Goal: Task Accomplishment & Management: Manage account settings

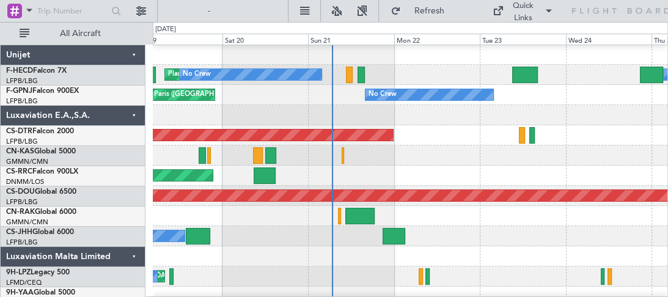
click at [404, 120] on div at bounding box center [410, 115] width 515 height 20
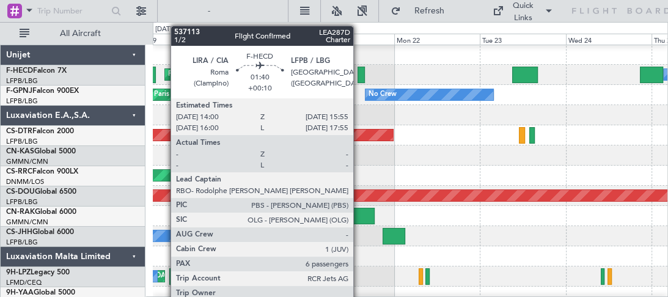
click at [359, 71] on div at bounding box center [361, 75] width 7 height 17
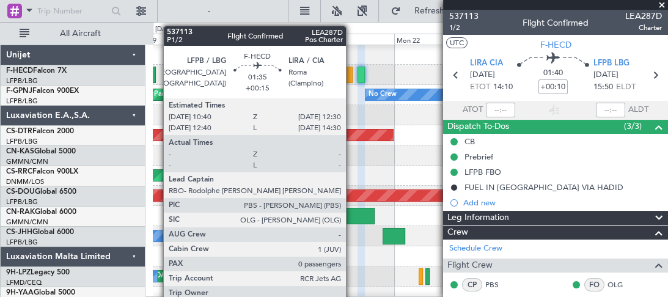
click at [351, 76] on div at bounding box center [349, 75] width 7 height 17
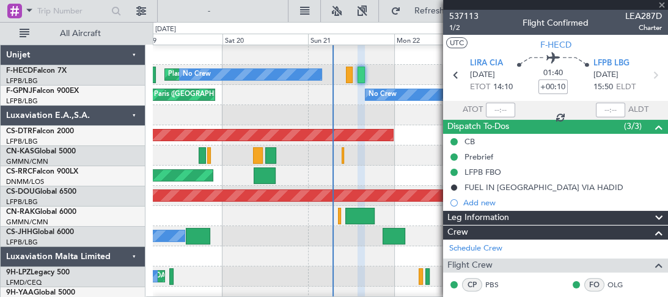
type input "+00:15"
type input "0"
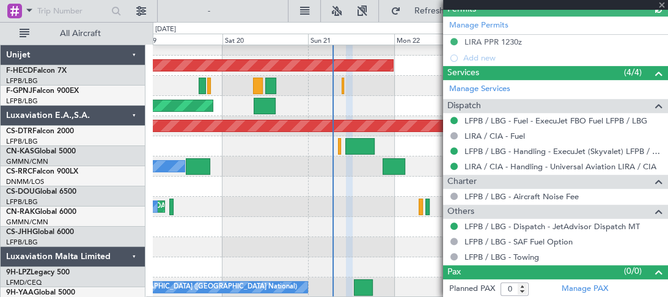
scroll to position [70, 0]
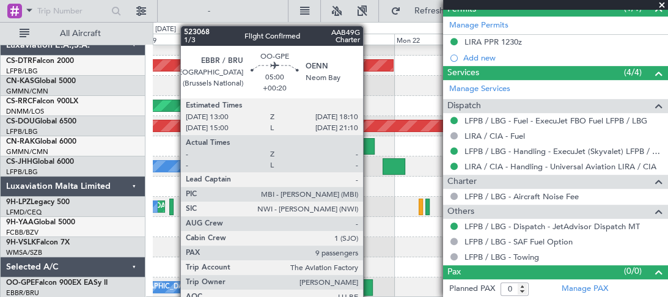
click at [369, 284] on div at bounding box center [363, 287] width 19 height 17
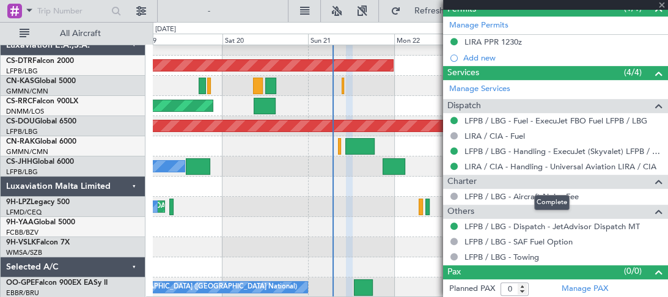
type input "+00:20"
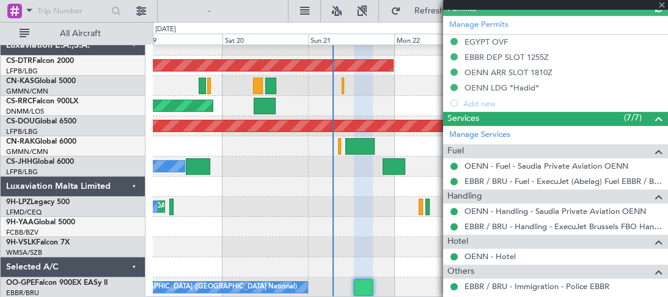
scroll to position [590, 0]
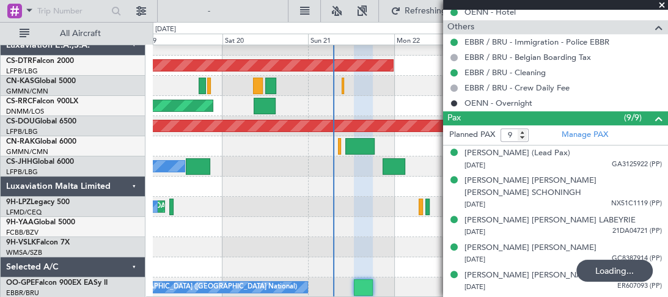
click at [663, 1] on span at bounding box center [662, 5] width 12 height 11
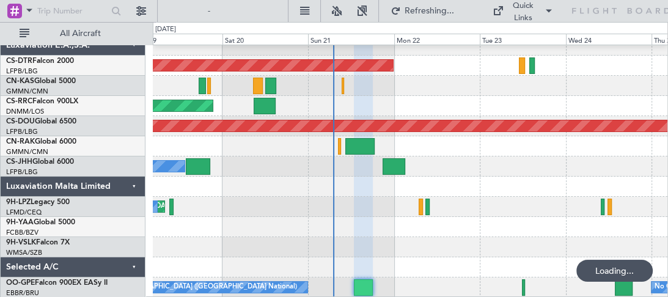
type input "0"
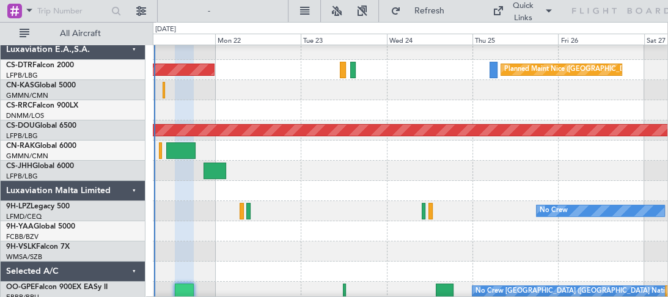
scroll to position [66, 0]
click at [262, 95] on div at bounding box center [410, 90] width 515 height 20
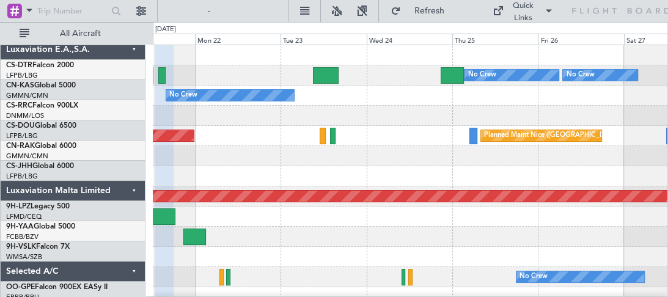
scroll to position [0, 0]
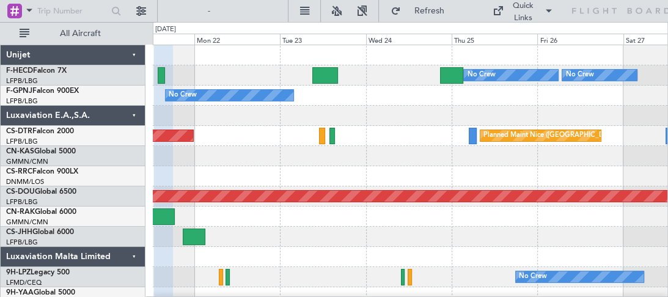
click at [353, 213] on div "No Crew Planned Maint Paris (Le Bourget) No Crew Planned Maint Paris (Le Bourge…" at bounding box center [410, 236] width 515 height 383
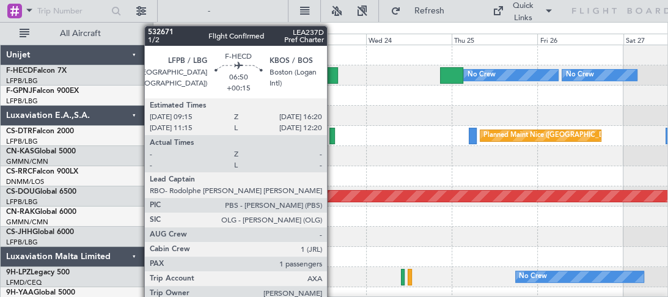
click at [333, 78] on div at bounding box center [325, 75] width 26 height 17
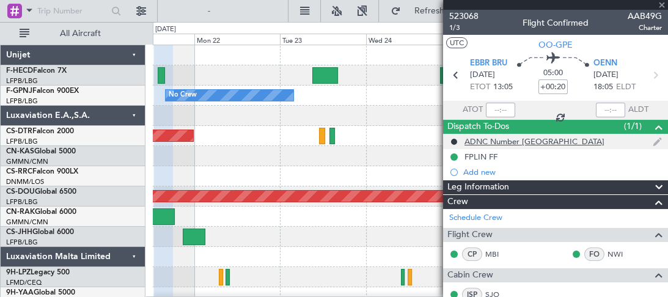
type input "+00:15"
type input "1"
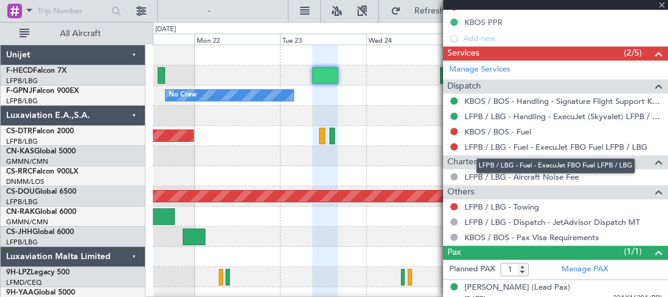
scroll to position [498, 0]
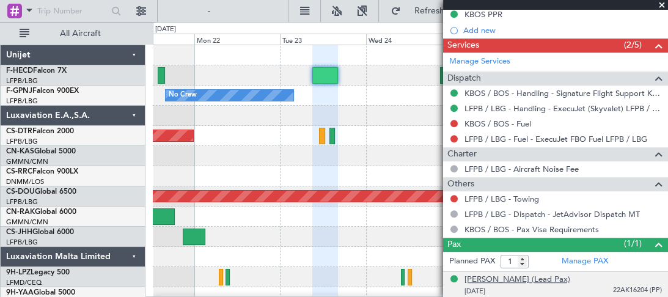
click at [503, 274] on div "[PERSON_NAME] (Lead Pax)" at bounding box center [518, 280] width 106 height 12
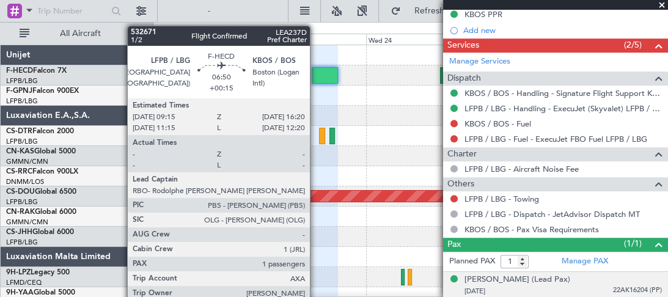
click at [315, 73] on div at bounding box center [325, 75] width 26 height 17
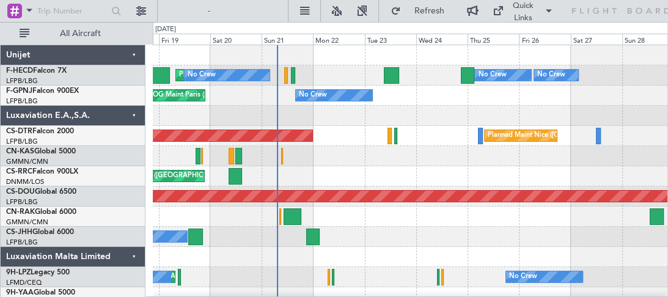
click at [340, 152] on div "Planned Maint Paris (Le Bourget) No Crew Planned Maint Paris (Le Bourget) No Cr…" at bounding box center [410, 226] width 515 height 363
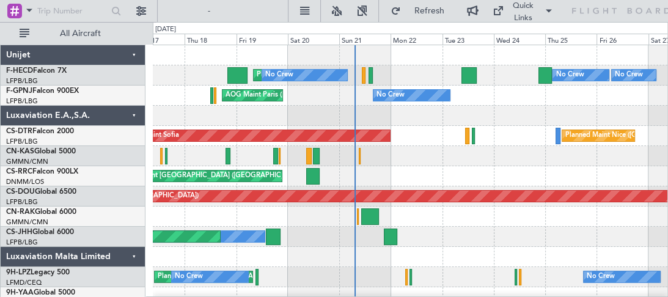
click at [325, 128] on div "Planned Maint Paris (Le Bourget) No Crew No Crew Planned Maint Paris (Le Bourge…" at bounding box center [410, 236] width 515 height 383
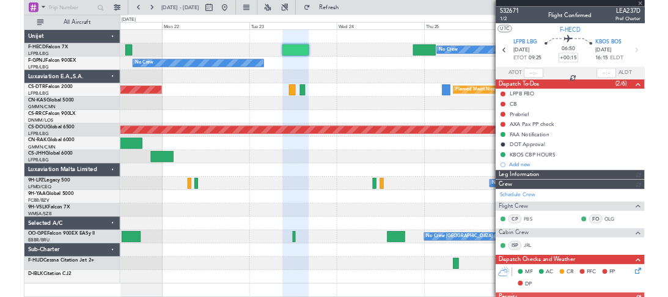
scroll to position [375, 0]
